Goal: Information Seeking & Learning: Learn about a topic

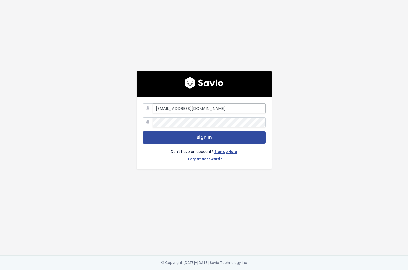
type input "[EMAIL_ADDRESS][DOMAIN_NAME]"
click at [143, 132] on button "Sign In" at bounding box center [204, 138] width 123 height 12
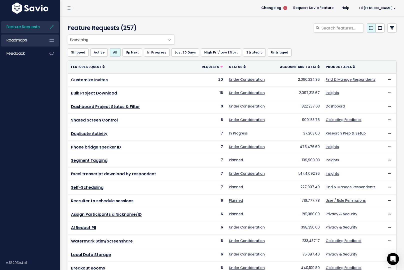
click at [25, 42] on span "Roadmaps" at bounding box center [17, 40] width 21 height 5
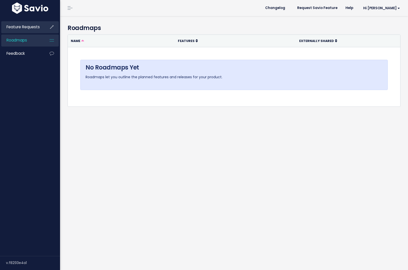
click at [25, 32] on link "Feature Requests" at bounding box center [21, 27] width 40 height 12
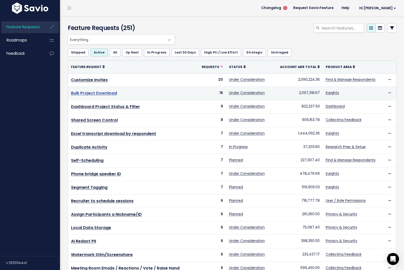
click at [107, 94] on link "Bulk Project Download" at bounding box center [94, 93] width 46 height 6
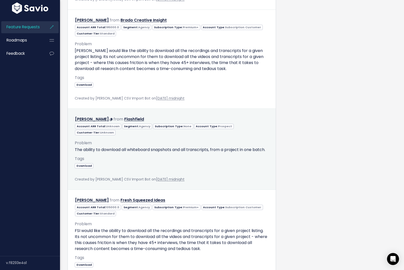
scroll to position [1730, 0]
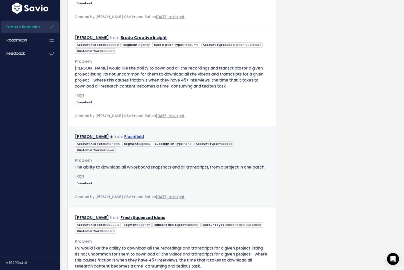
click at [131, 137] on link "Flashfield" at bounding box center [134, 137] width 20 height 6
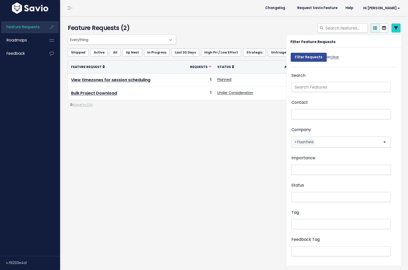
select select
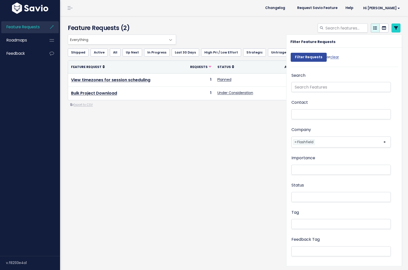
select select
click at [326, 143] on li at bounding box center [348, 142] width 64 height 5
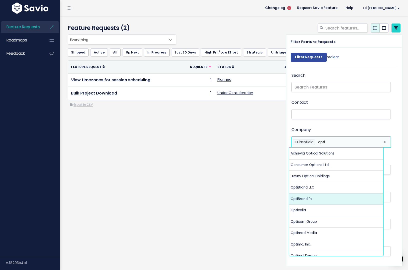
type input "opti"
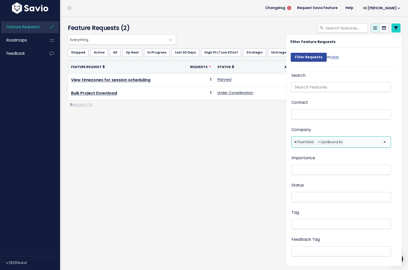
click at [294, 142] on span "×" at bounding box center [295, 142] width 2 height 5
select select "16163368"
click at [254, 173] on div "Feature Requests (2) Everything Any Product: Any Product Area Any Product: No P…" at bounding box center [234, 143] width 348 height 254
click at [201, 162] on div "Feature Requests (2) Everything Any Product: Any Product Area Any Product: No P…" at bounding box center [234, 143] width 348 height 254
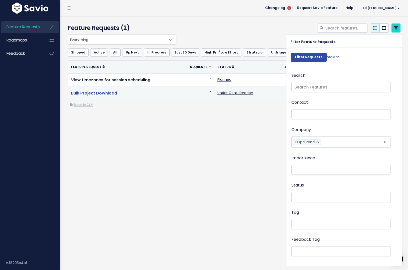
click at [107, 94] on link "Bulk Project Download" at bounding box center [94, 93] width 46 height 6
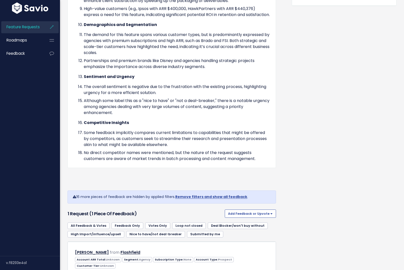
scroll to position [373, 0]
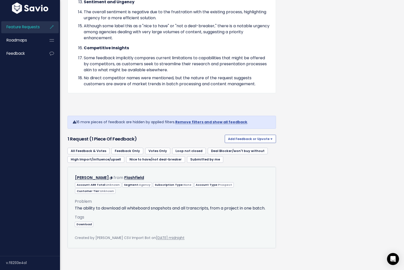
click at [207, 174] on div "[PERSON_NAME] from [GEOGRAPHIC_DATA]" at bounding box center [172, 177] width 202 height 7
click at [191, 205] on p "The ability to download all whiteboard snapshots and all transcripts, from a pr…" at bounding box center [172, 208] width 194 height 6
click at [156, 235] on link "[DATE] midnight" at bounding box center [170, 237] width 29 height 5
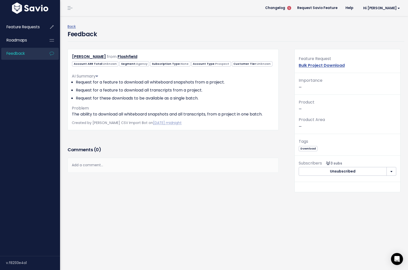
click at [98, 76] on icon at bounding box center [97, 76] width 3 height 4
click at [236, 65] on span "Customer Tier: Unknown" at bounding box center [252, 63] width 41 height 5
drag, startPoint x: 183, startPoint y: 66, endPoint x: 142, endPoint y: 65, distance: 41.0
click at [173, 65] on span "Account ARR Total: Unknown Segment: Agency Subscription Type: None Account Type…" at bounding box center [172, 63] width 200 height 5
drag, startPoint x: 100, startPoint y: 67, endPoint x: 97, endPoint y: 67, distance: 2.8
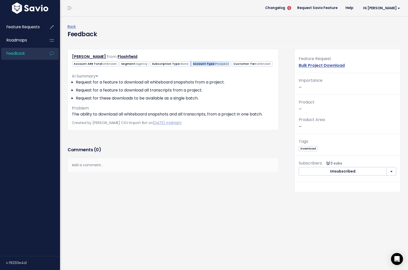
click at [97, 67] on div "Account ARR Total: Unknown Segment: Agency Subscription Type: None Account Type…" at bounding box center [173, 64] width 210 height 6
click at [30, 24] on span "Feature Requests" at bounding box center [23, 26] width 33 height 5
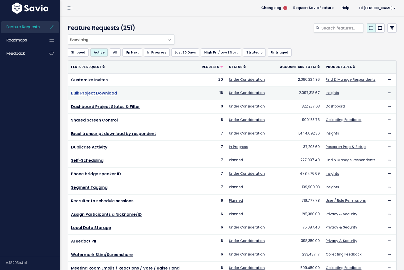
click at [97, 92] on link "Bulk Project Download" at bounding box center [94, 93] width 46 height 6
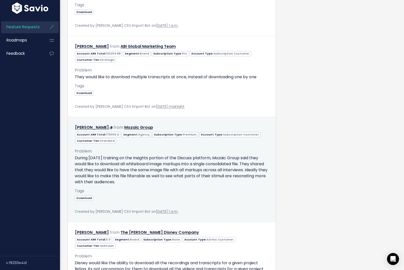
scroll to position [904, 0]
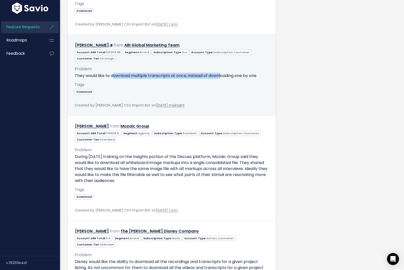
drag, startPoint x: 114, startPoint y: 81, endPoint x: 223, endPoint y: 82, distance: 109.3
click at [223, 79] on p "They would like to download multiple transcripts at once, instead of downloadin…" at bounding box center [172, 76] width 194 height 6
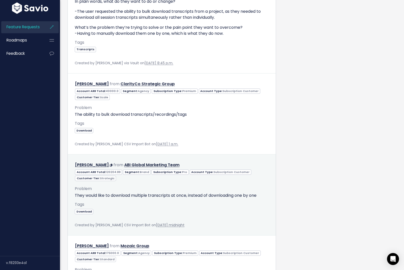
scroll to position [784, 0]
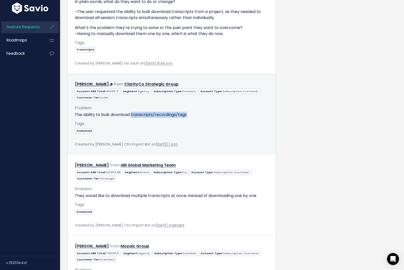
drag, startPoint x: 132, startPoint y: 119, endPoint x: 217, endPoint y: 125, distance: 85.0
click at [217, 125] on div "Problem The ability to bulk download transcripts/recordings/tags AI Summary Fee…" at bounding box center [172, 121] width 194 height 41
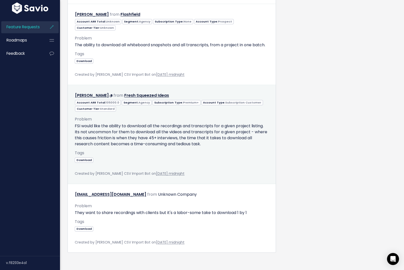
scroll to position [1864, 0]
